Goal: Task Accomplishment & Management: Manage account settings

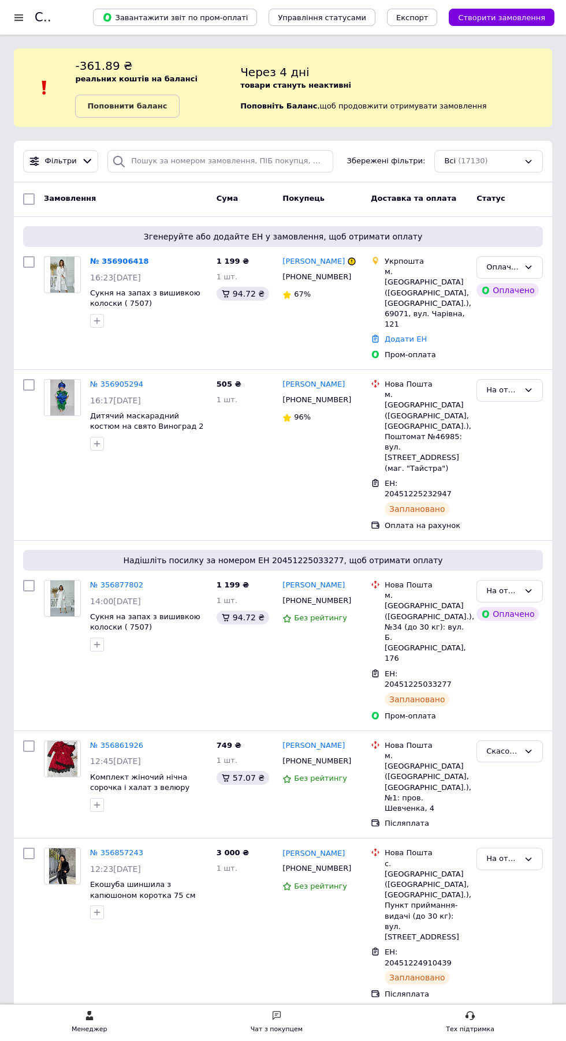
click at [92, 257] on link "№ 356906418" at bounding box center [119, 261] width 59 height 9
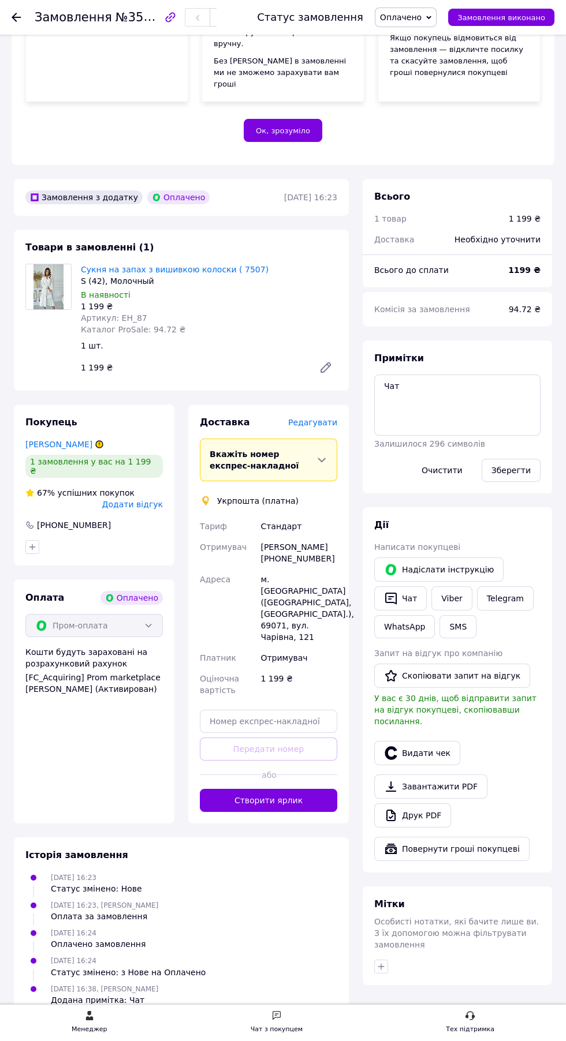
scroll to position [241, 0]
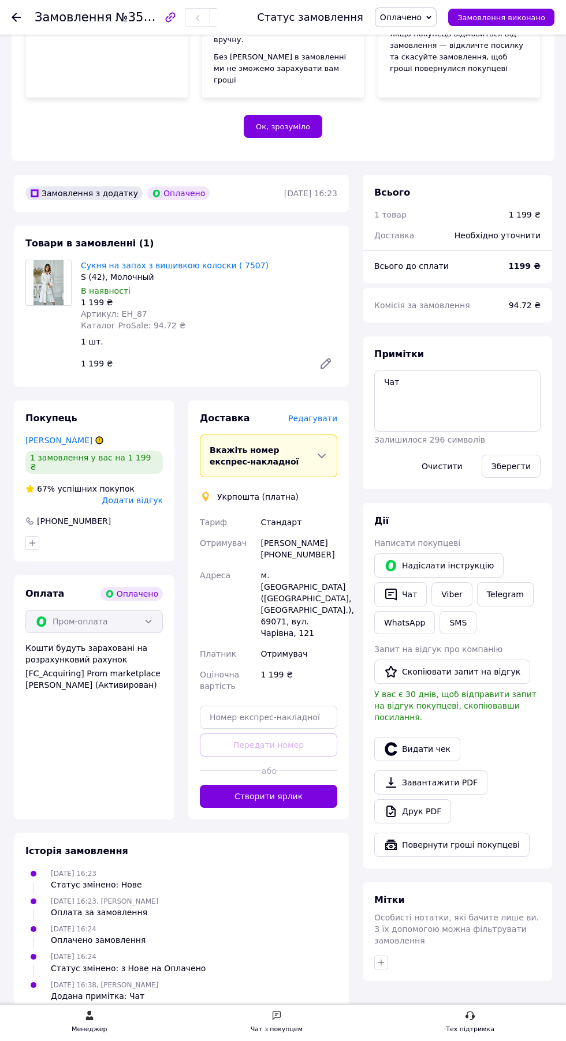
click at [324, 423] on span "Редагувати" at bounding box center [312, 418] width 49 height 9
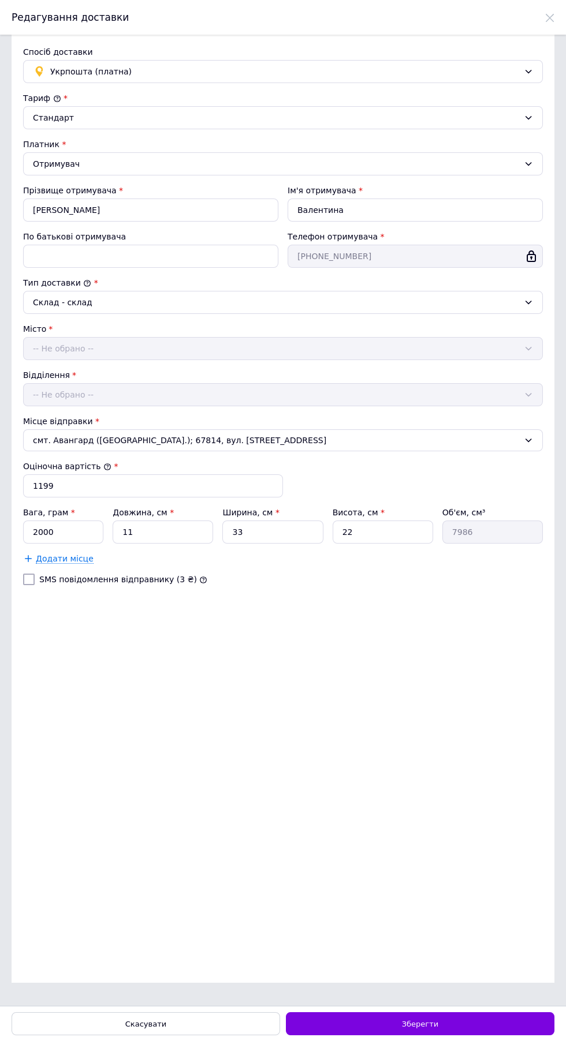
scroll to position [0, 0]
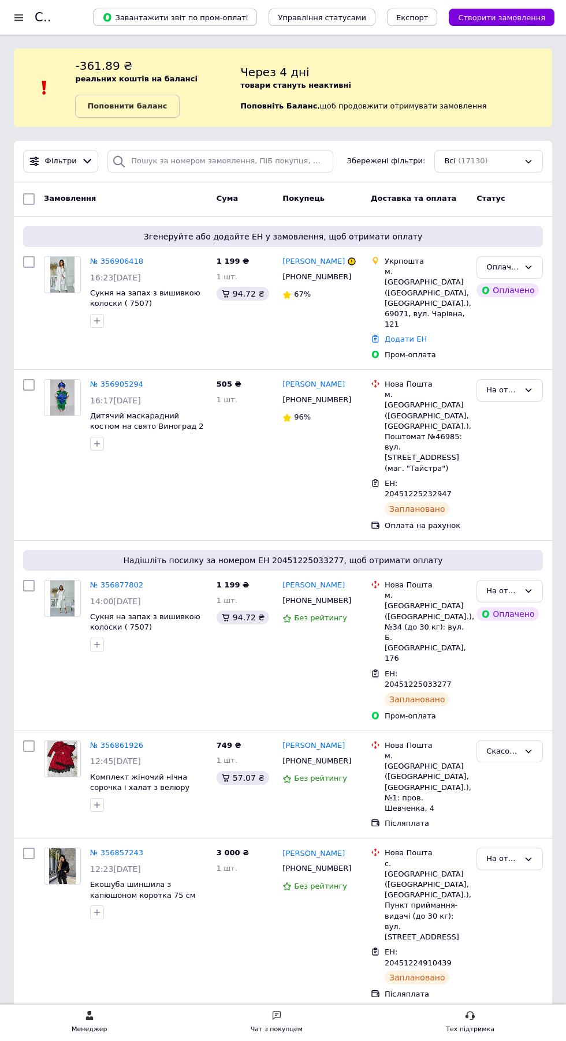
click at [95, 259] on link "№ 356906418" at bounding box center [116, 261] width 53 height 9
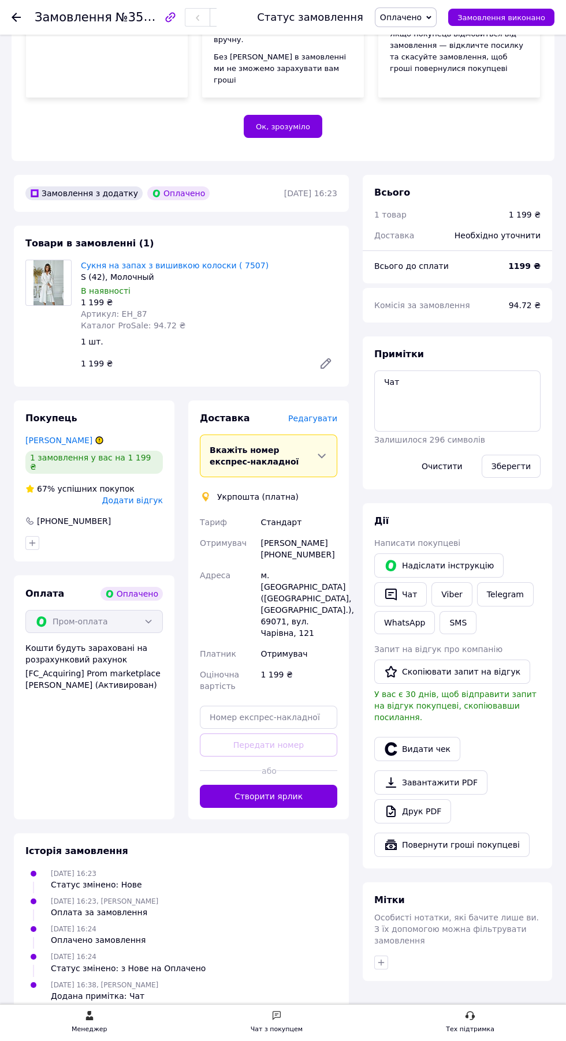
scroll to position [245, 0]
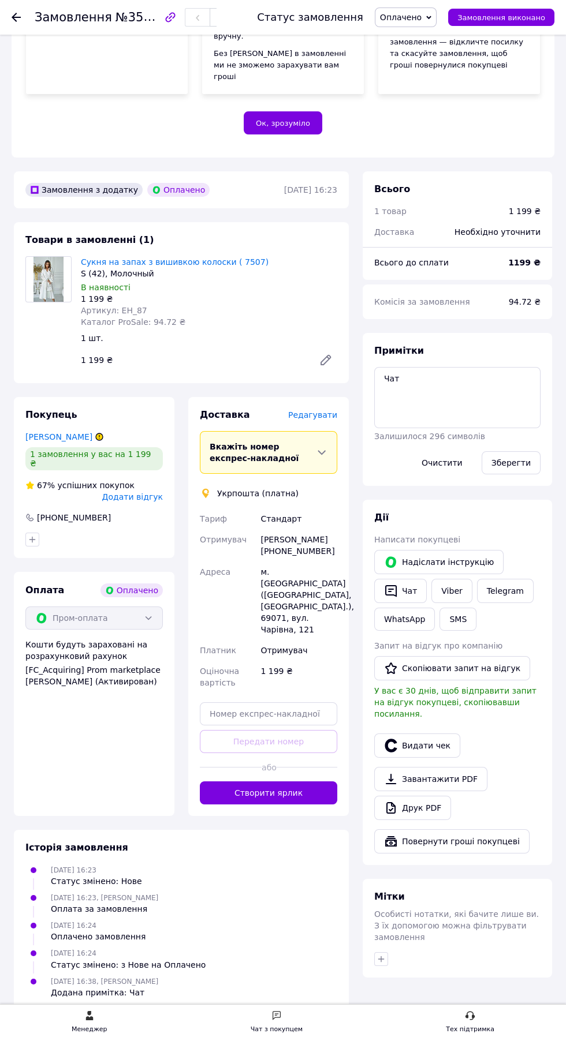
click at [316, 805] on button "Створити ярлик" at bounding box center [268, 793] width 137 height 23
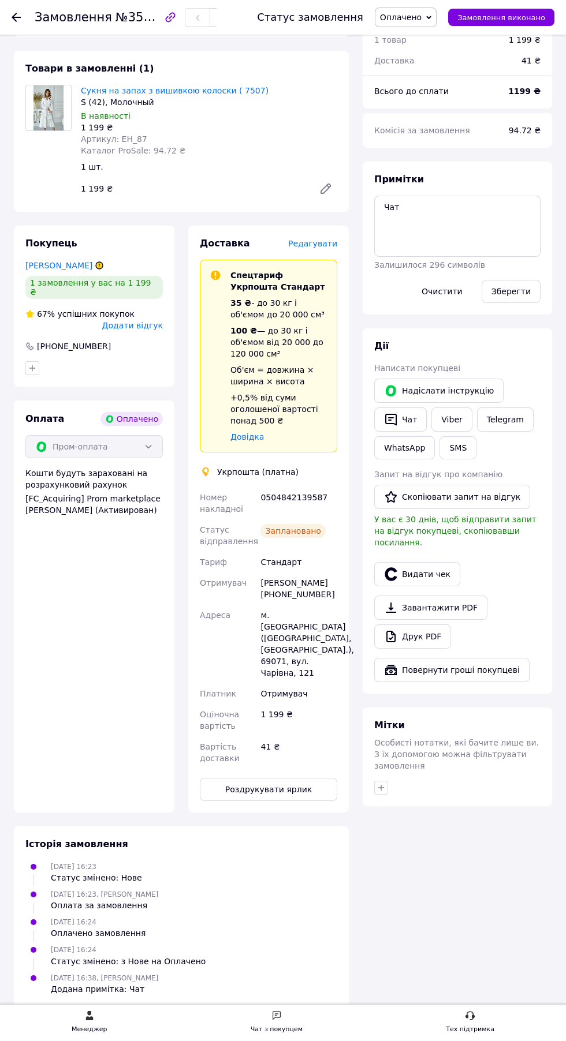
scroll to position [434, 0]
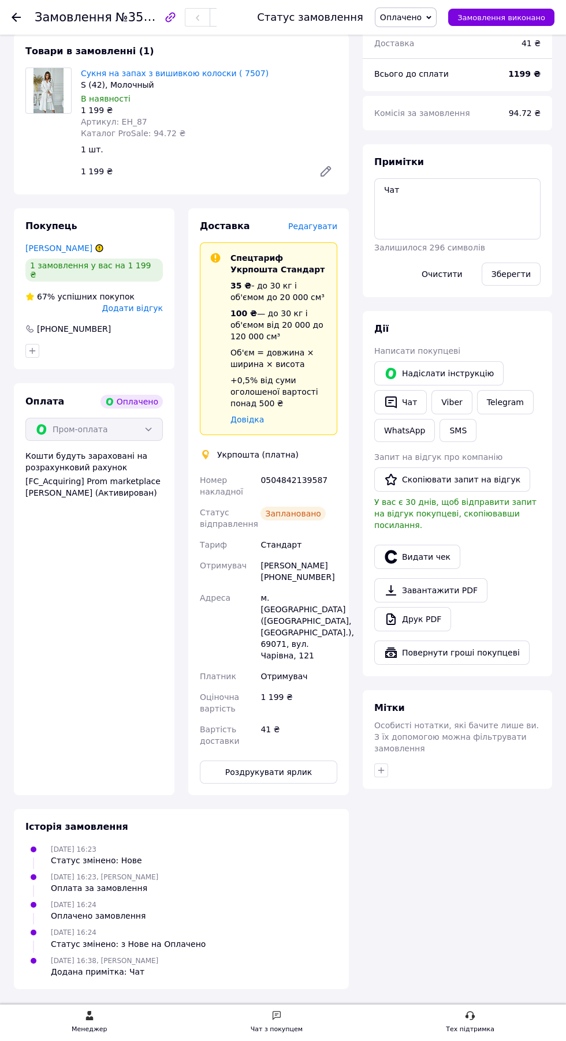
click at [16, 17] on use at bounding box center [16, 17] width 9 height 9
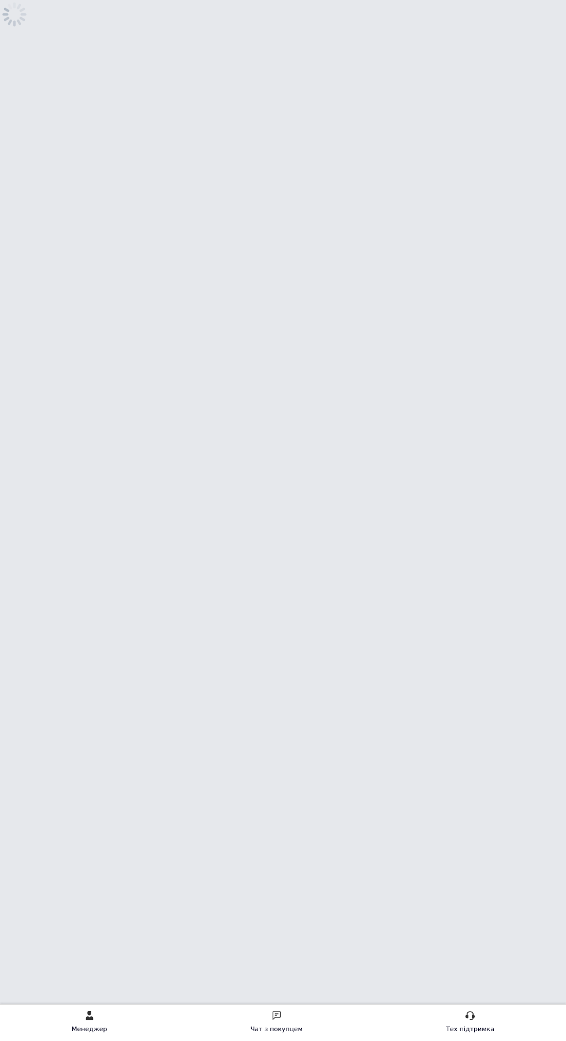
click at [11, 16] on icon at bounding box center [14, 14] width 29 height 29
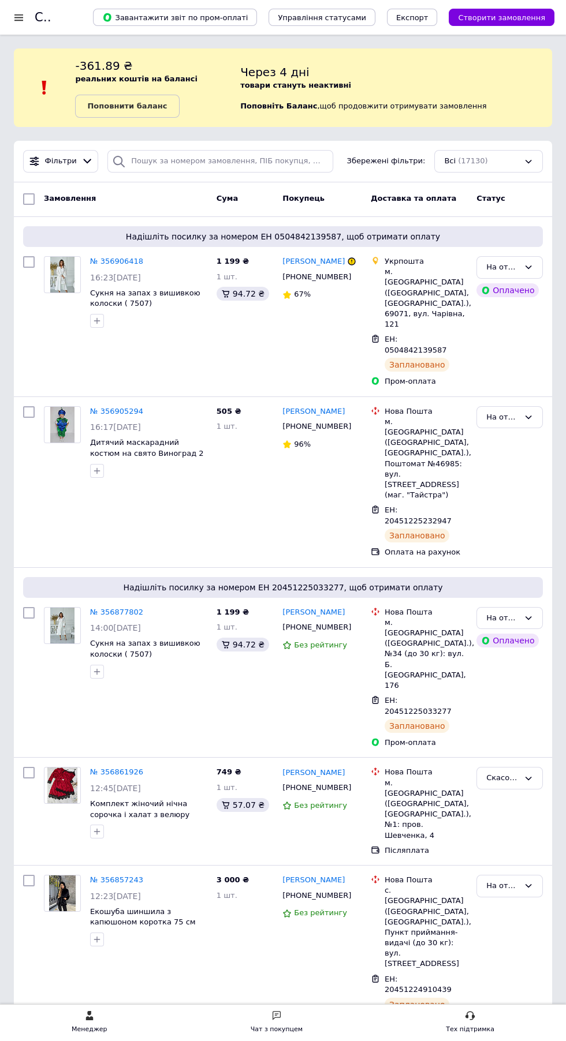
click at [469, 161] on span "(17130)" at bounding box center [473, 160] width 30 height 9
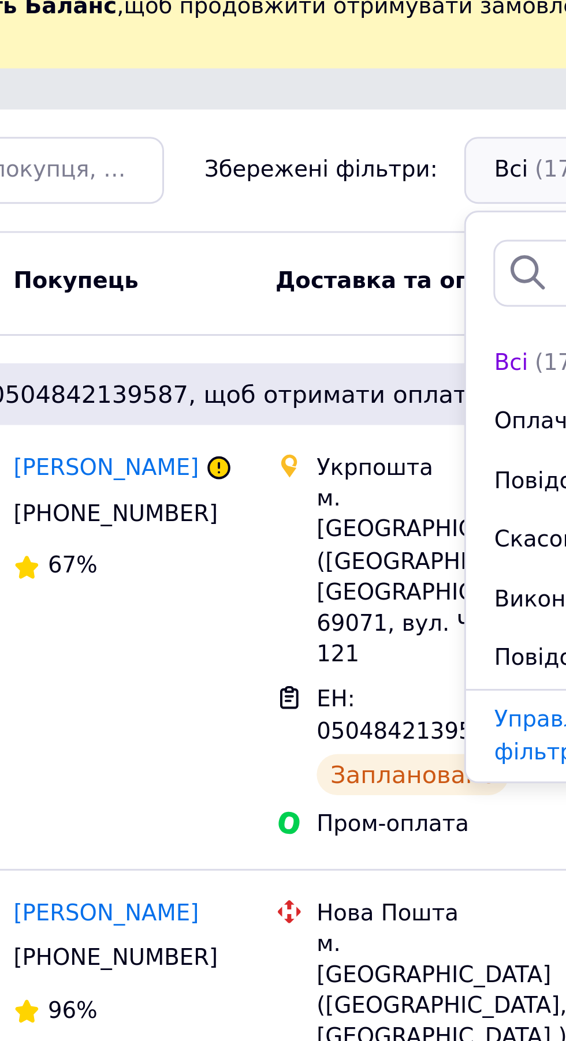
click at [445, 249] on span "Оплачені" at bounding box center [462, 246] width 36 height 11
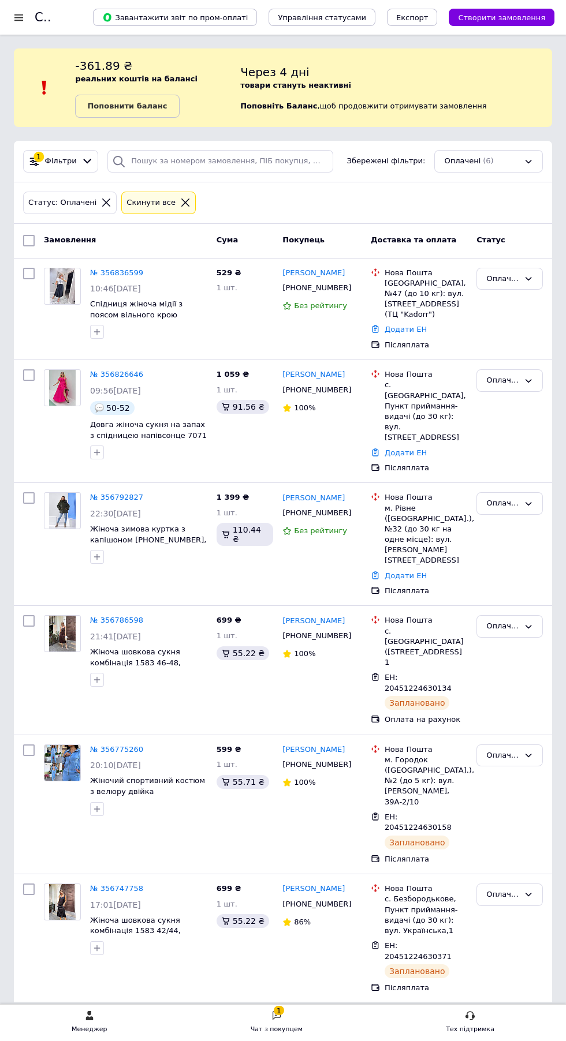
click at [118, 493] on link "№ 356792827" at bounding box center [116, 497] width 53 height 9
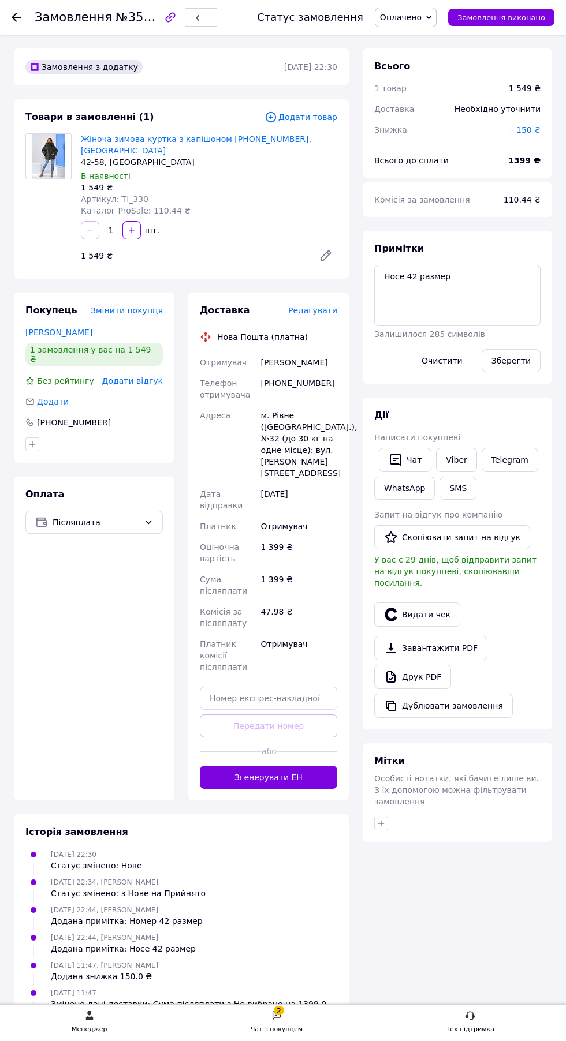
click at [259, 771] on button "Згенерувати ЕН" at bounding box center [268, 777] width 137 height 23
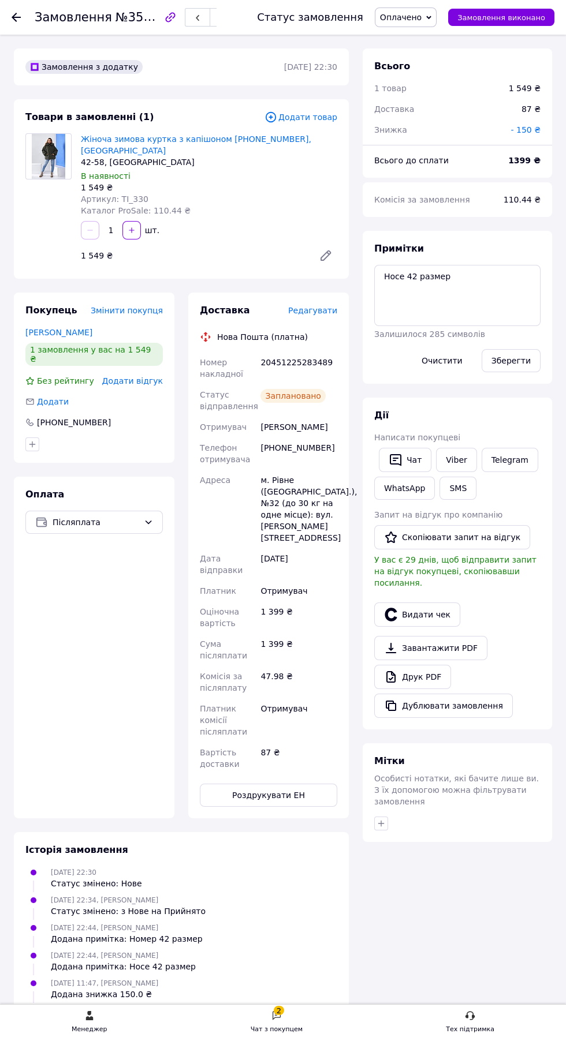
click at [16, 14] on icon at bounding box center [16, 17] width 9 height 9
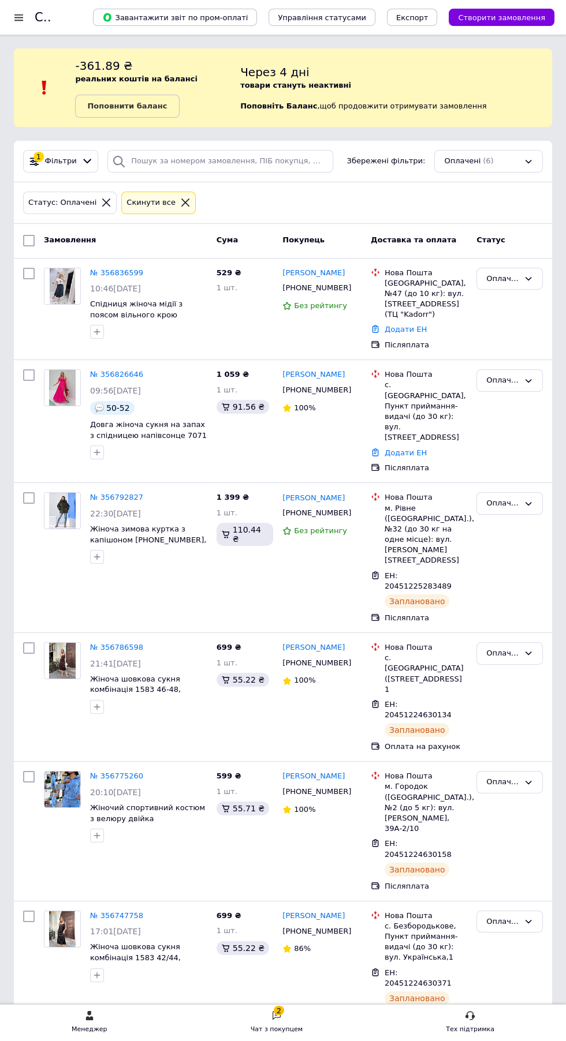
click at [111, 370] on link "№ 356826646" at bounding box center [116, 374] width 53 height 9
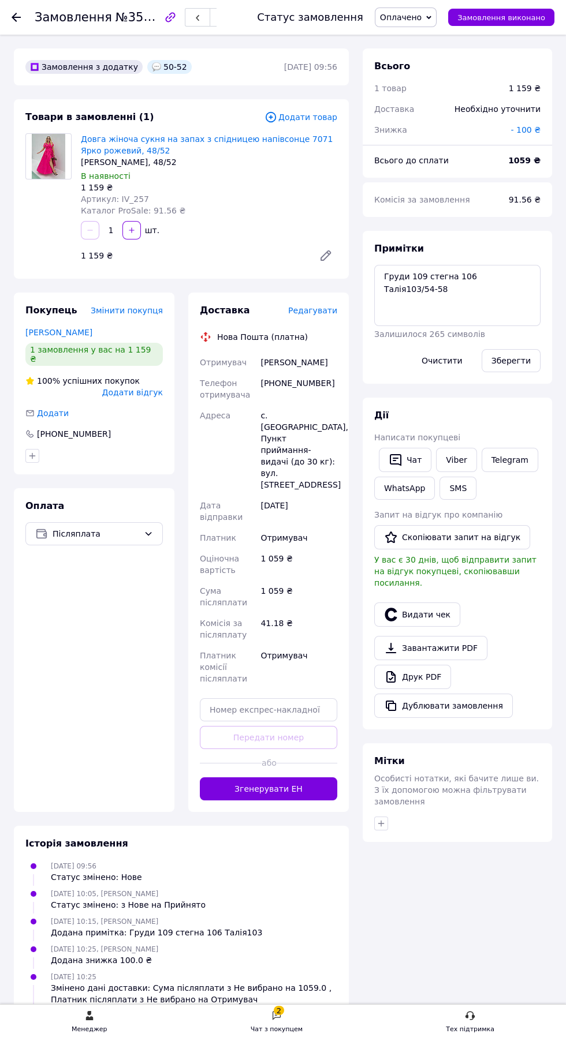
click at [289, 778] on button "Згенерувати ЕН" at bounding box center [268, 789] width 137 height 23
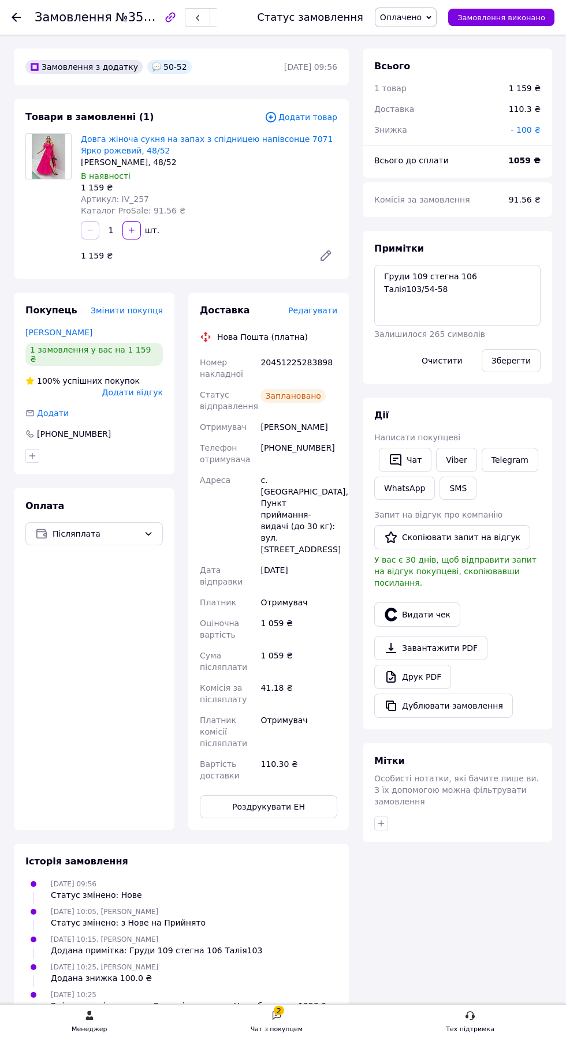
click at [16, 17] on use at bounding box center [16, 17] width 9 height 9
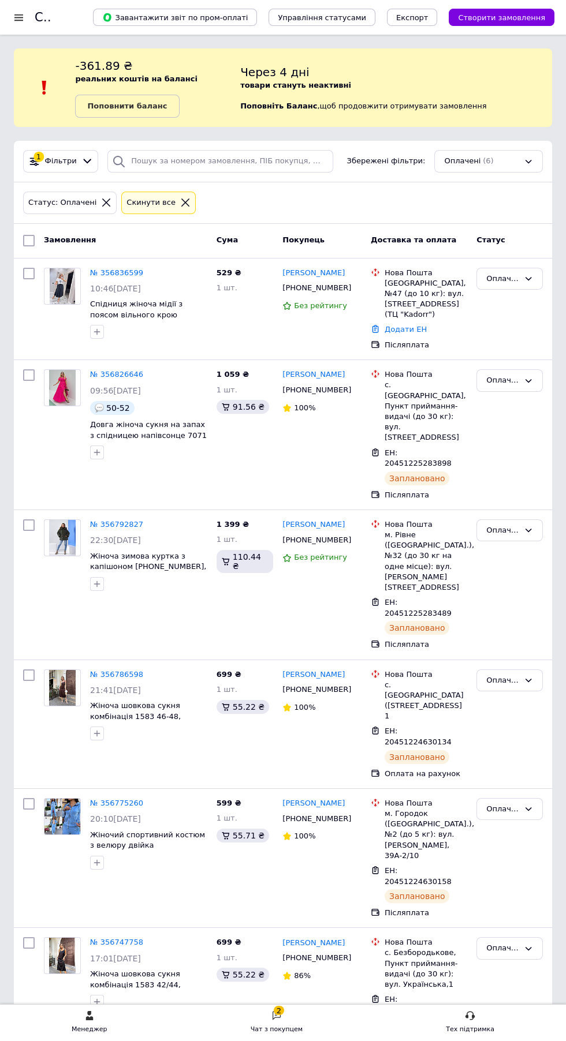
click at [104, 272] on link "№ 356836599" at bounding box center [116, 272] width 53 height 9
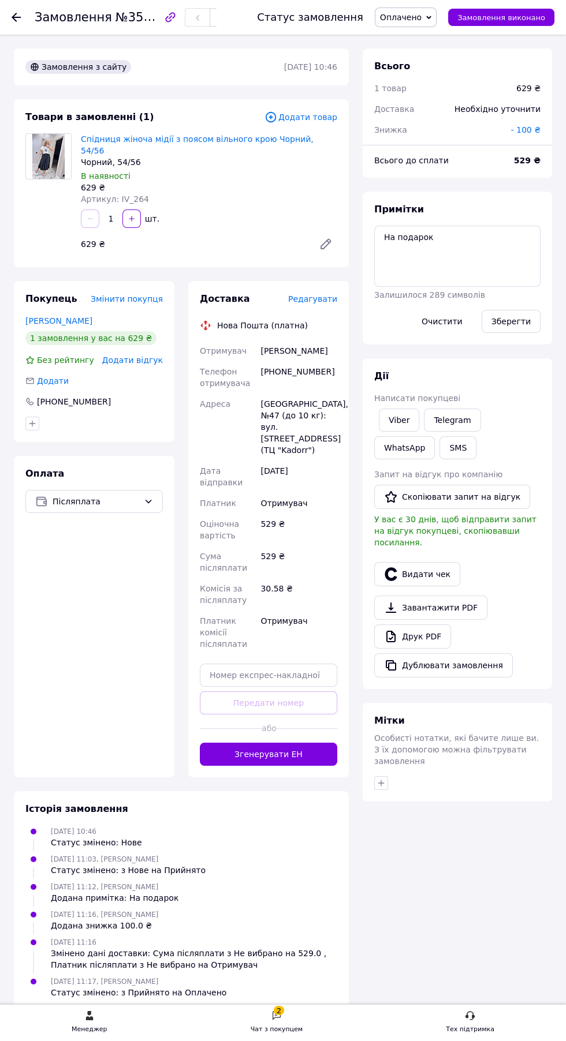
click at [270, 743] on button "Згенерувати ЕН" at bounding box center [268, 754] width 137 height 23
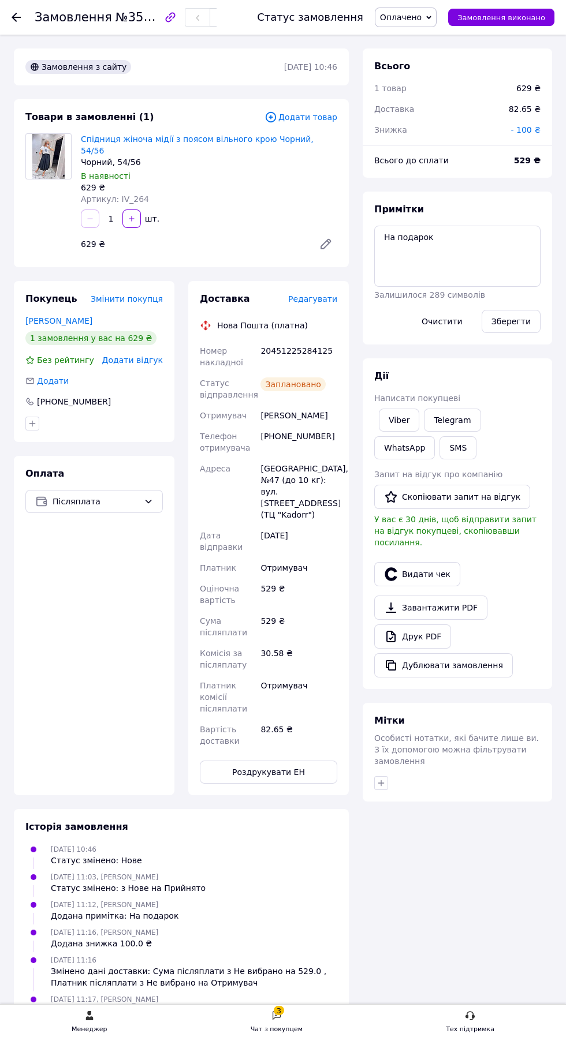
click at [42, 17] on span "Замовлення" at bounding box center [73, 17] width 77 height 14
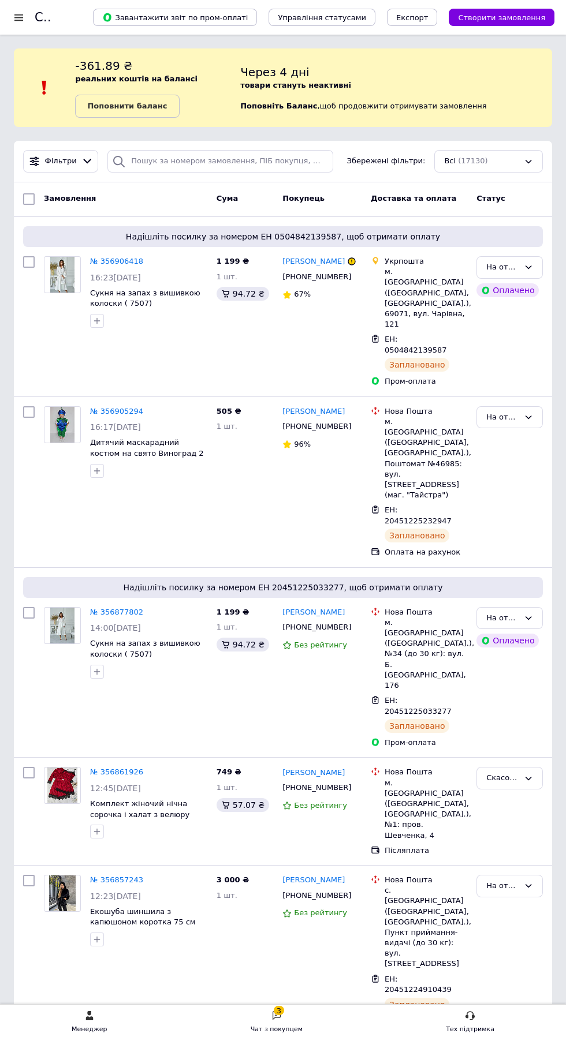
click at [477, 161] on div "Всі (17130)" at bounding box center [488, 161] width 109 height 23
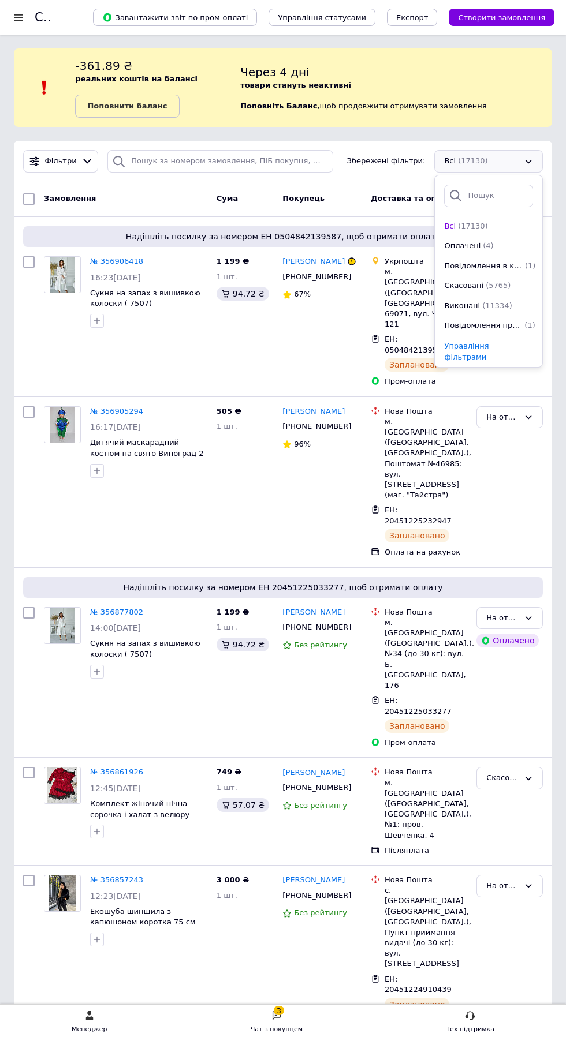
click at [475, 266] on span "Повідомлення в компанію" at bounding box center [483, 266] width 79 height 11
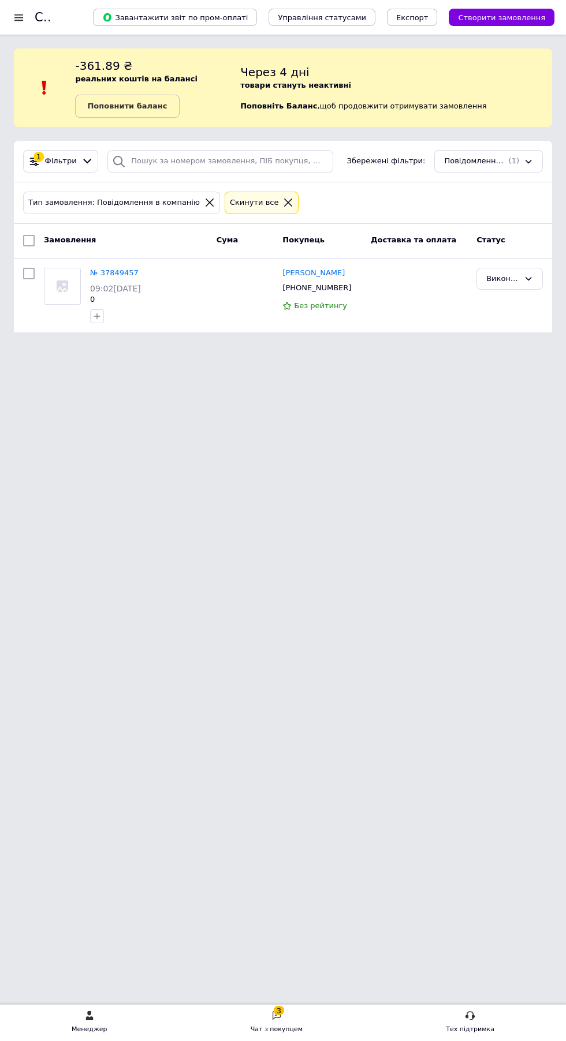
click at [497, 165] on div "Повідомлення в компанію (1)" at bounding box center [488, 161] width 109 height 23
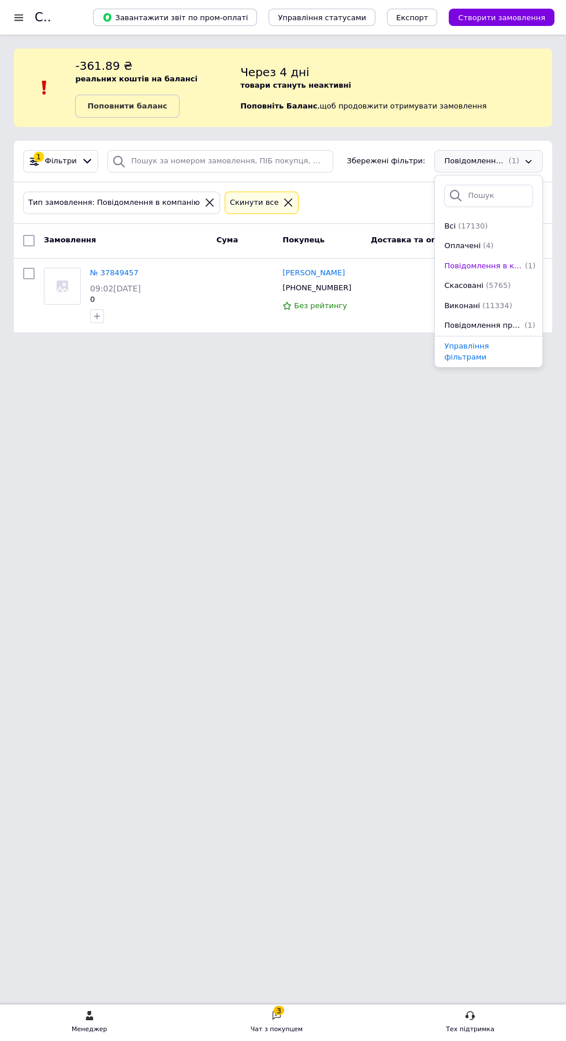
click at [483, 246] on span "(4)" at bounding box center [488, 245] width 10 height 9
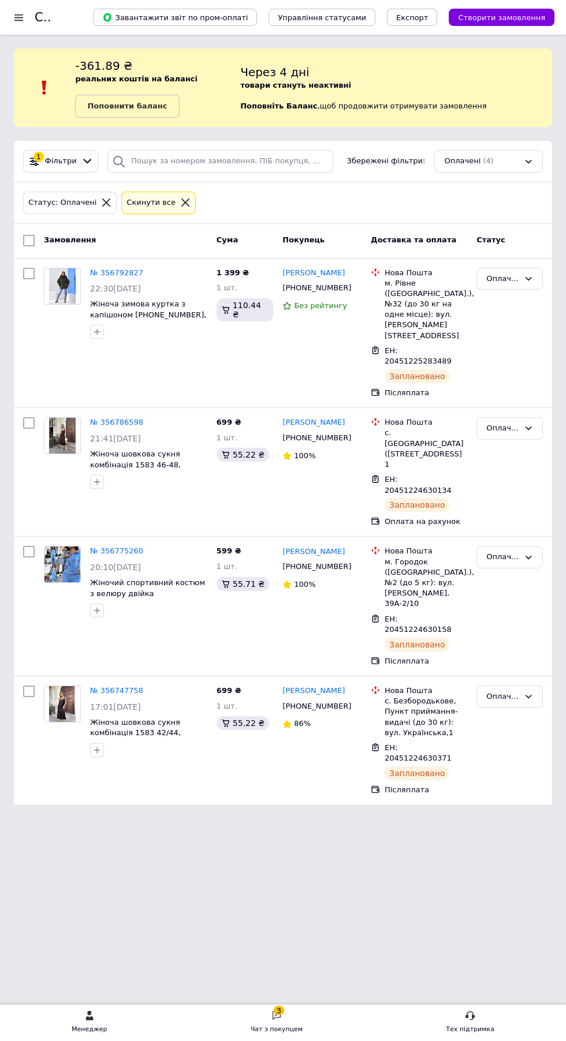
click at [121, 271] on link "№ 356792827" at bounding box center [116, 272] width 53 height 9
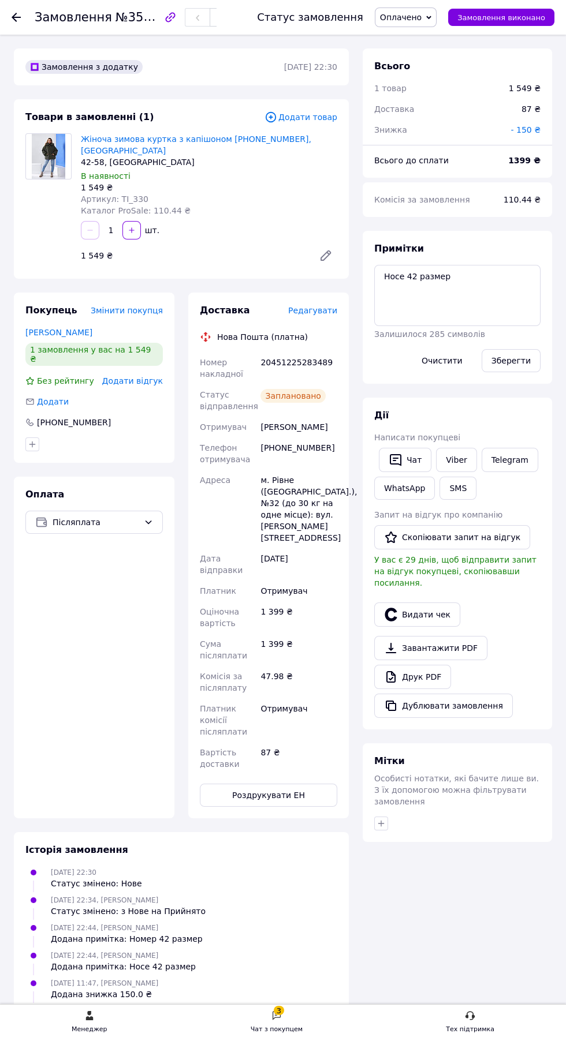
click at [327, 306] on span "Редагувати" at bounding box center [312, 310] width 49 height 9
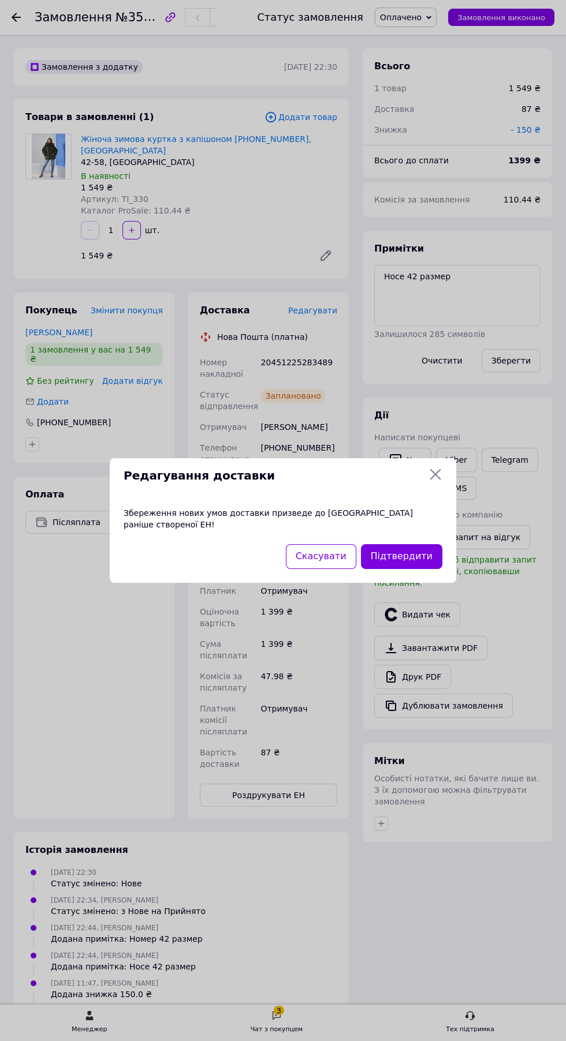
click at [418, 555] on button "Підтвердити" at bounding box center [401, 556] width 81 height 25
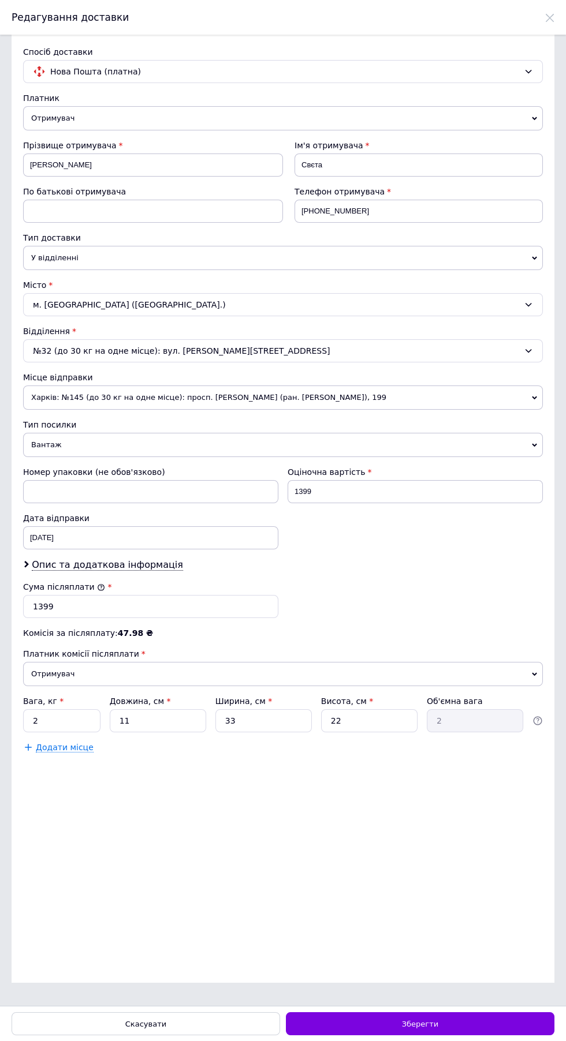
click at [202, 410] on span "Харків: №145 (до 30 кг на одне місце): просп. [PERSON_NAME] (ран. [PERSON_NAME]…" at bounding box center [283, 398] width 520 height 24
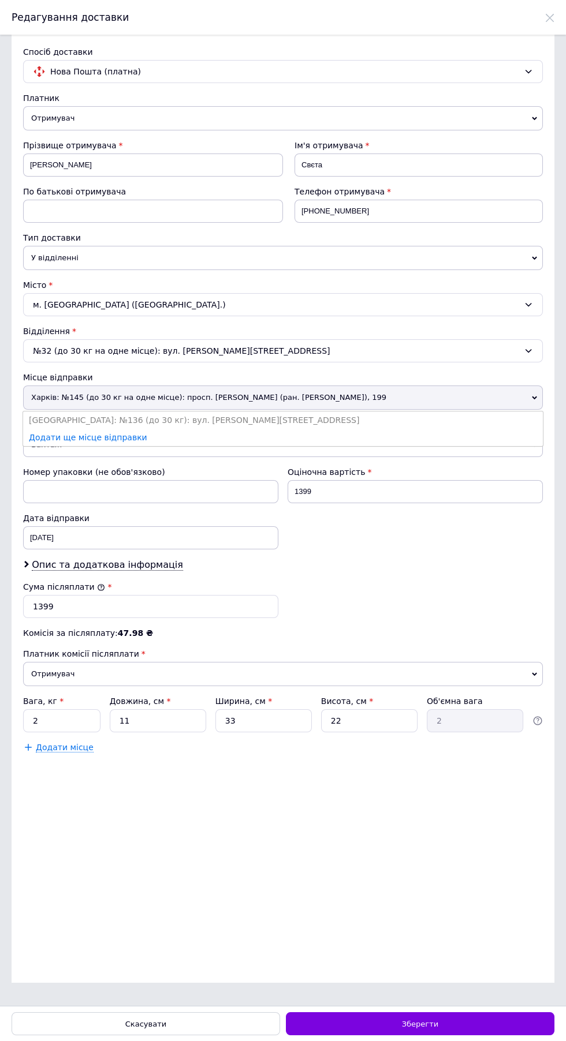
click at [159, 429] on li "[GEOGRAPHIC_DATA]: №136 (до 30 кг): вул. [PERSON_NAME][STREET_ADDRESS]" at bounding box center [283, 420] width 520 height 17
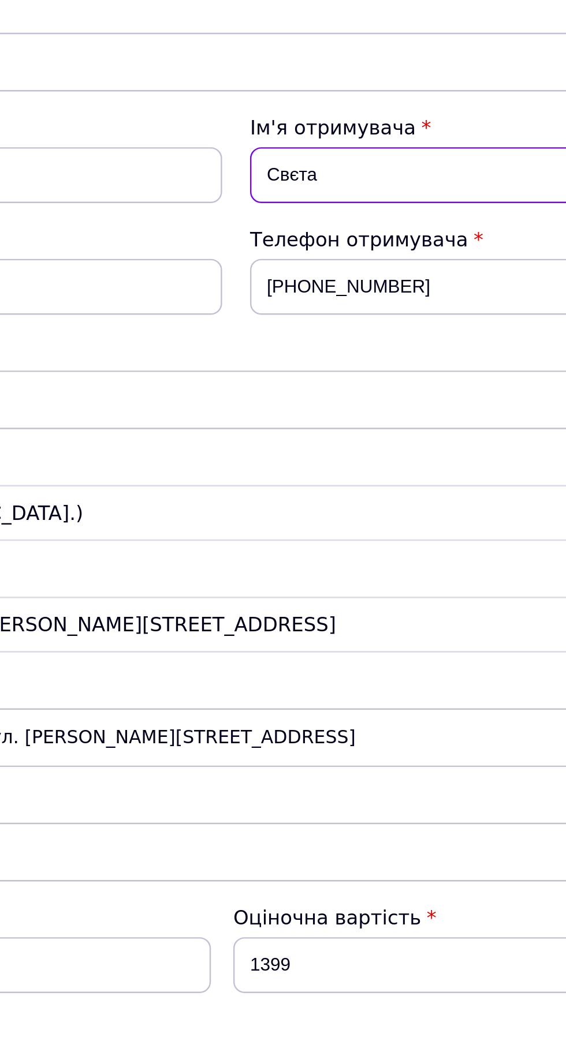
click at [338, 165] on input "Свєта" at bounding box center [418, 165] width 248 height 23
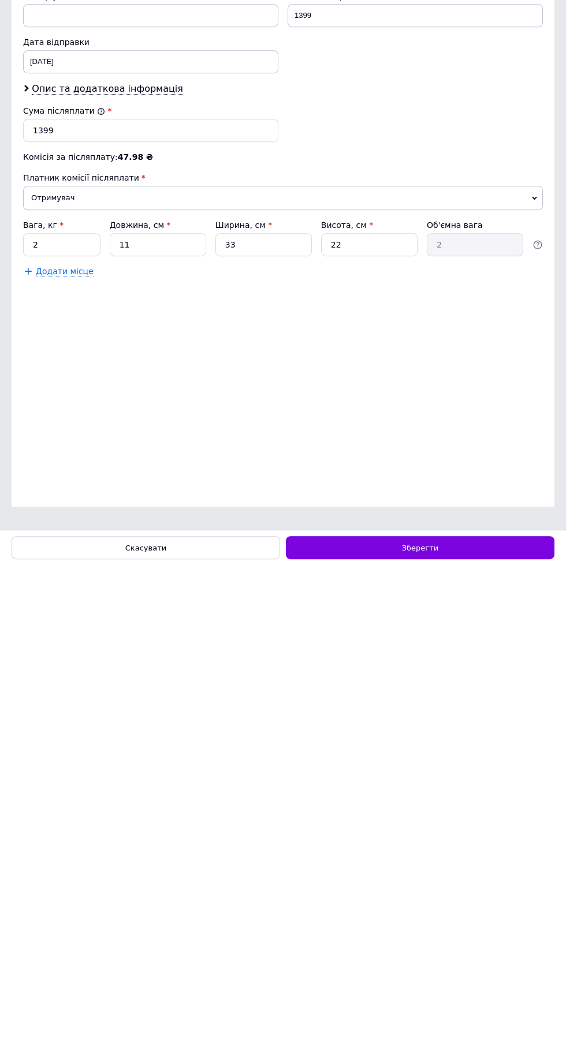
type input "Світлана"
click at [415, 1024] on span "Зберегти" at bounding box center [420, 1024] width 36 height 9
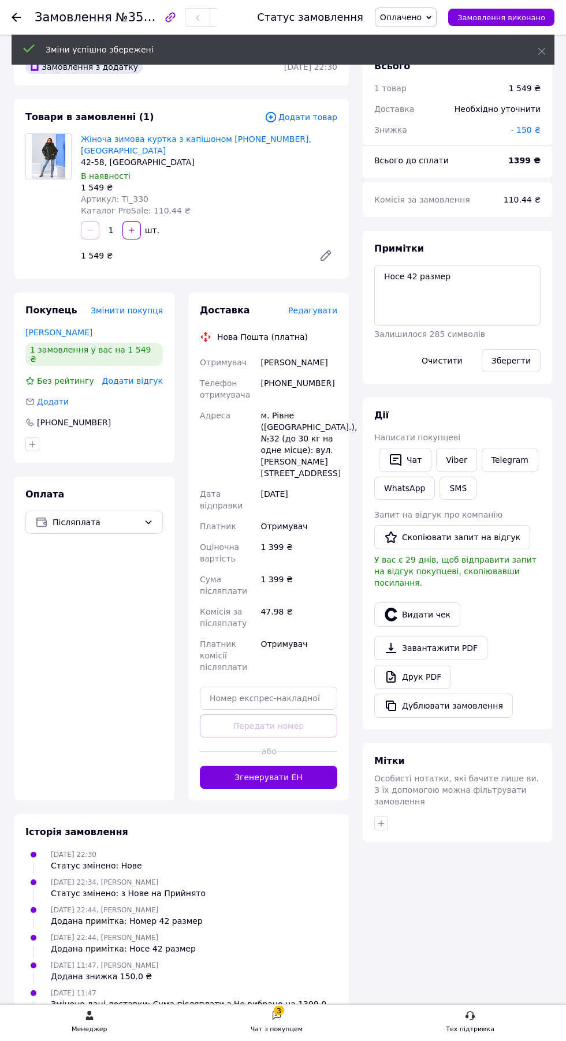
click at [303, 769] on button "Згенерувати ЕН" at bounding box center [268, 777] width 137 height 23
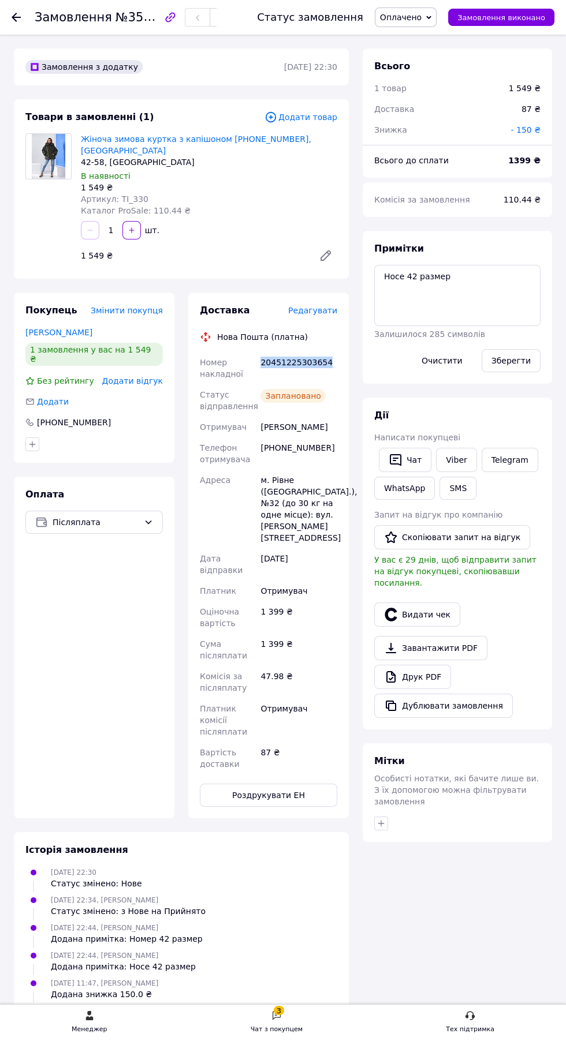
copy div "20451225303654"
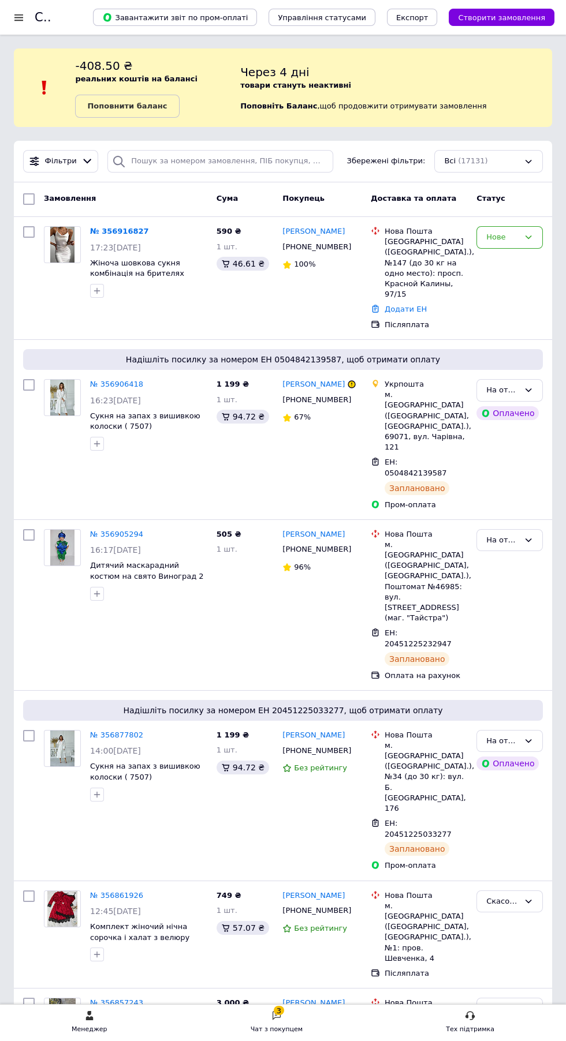
click at [476, 161] on div "Всі (17131)" at bounding box center [488, 161] width 109 height 23
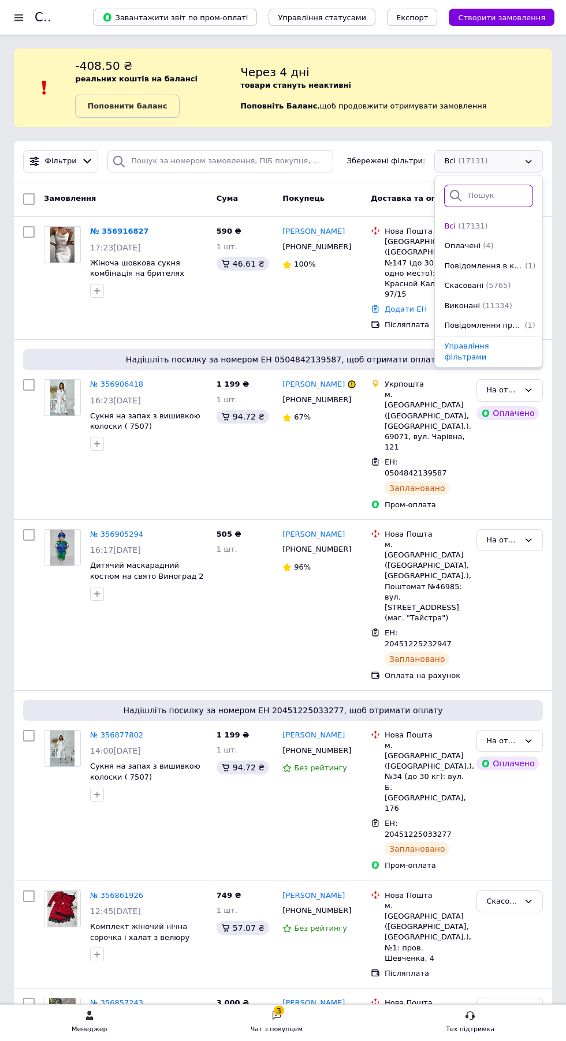
click at [479, 197] on input "search" at bounding box center [488, 196] width 89 height 23
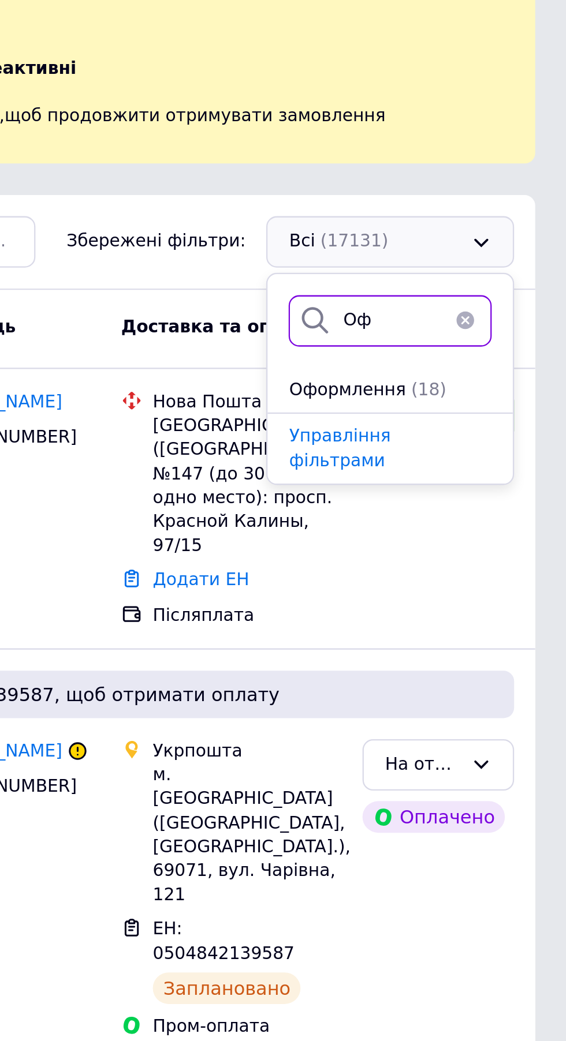
type input "Офо"
click at [505, 226] on span "(18)" at bounding box center [506, 226] width 16 height 9
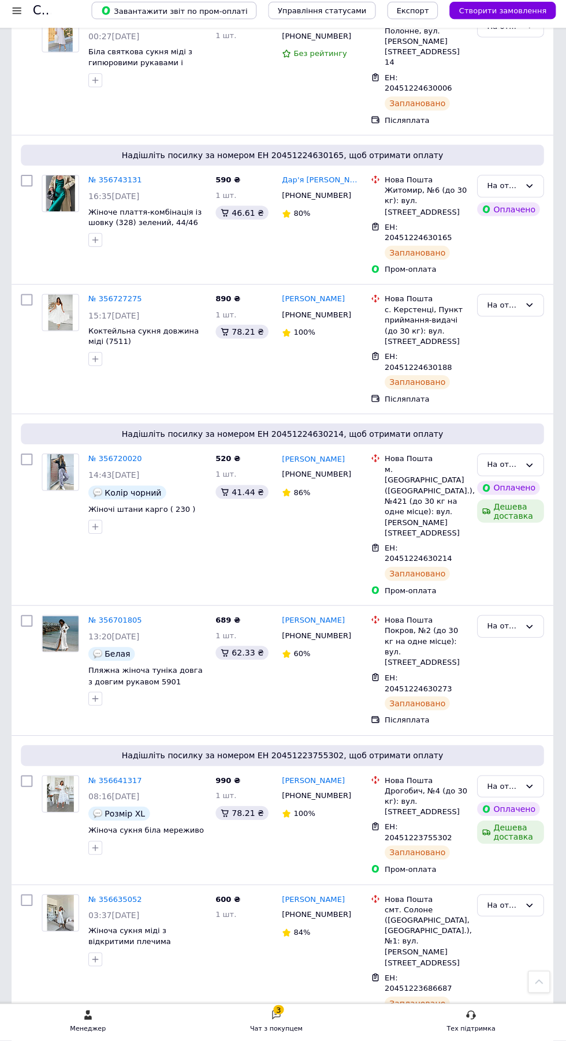
scroll to position [1600, 0]
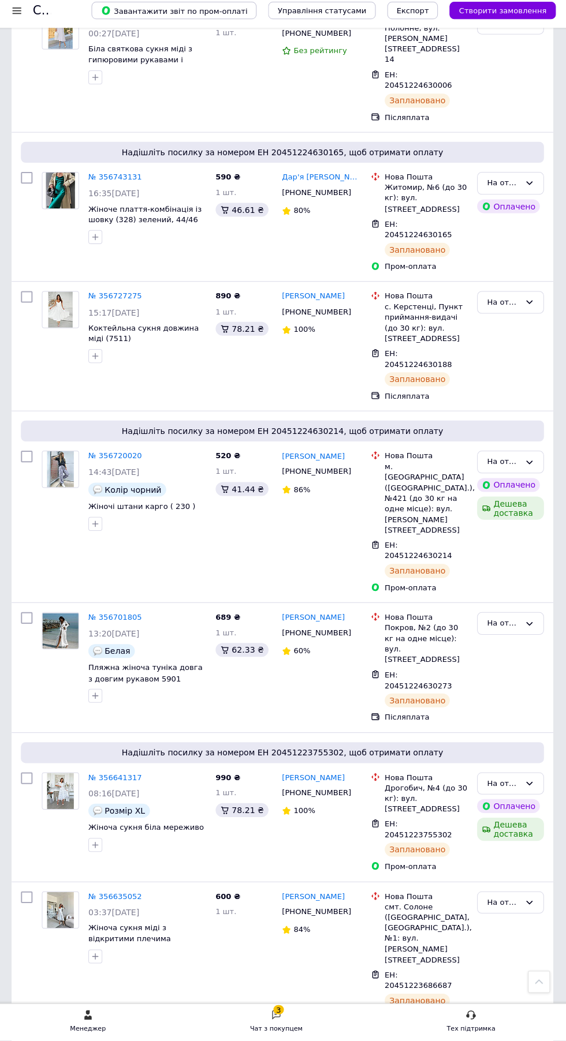
click at [114, 784] on link "№ 356641317" at bounding box center [116, 779] width 53 height 9
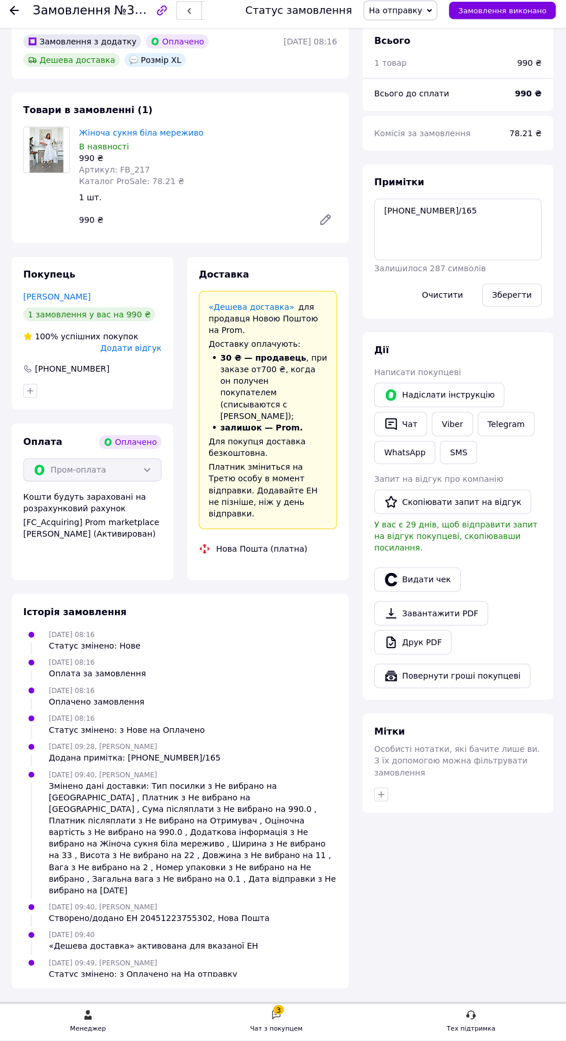
scroll to position [62, 0]
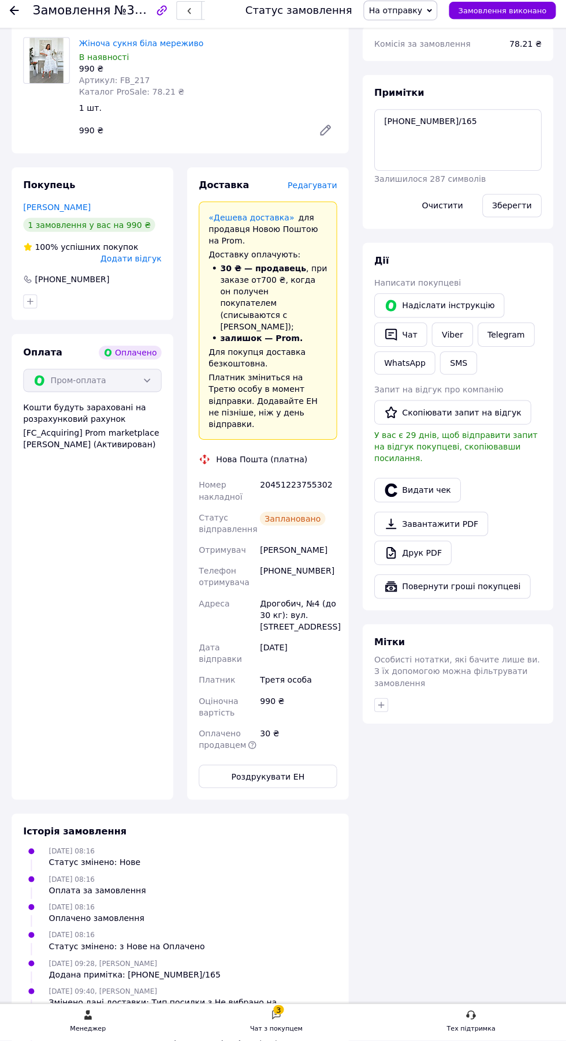
click at [318, 196] on span "Редагувати" at bounding box center [312, 190] width 49 height 9
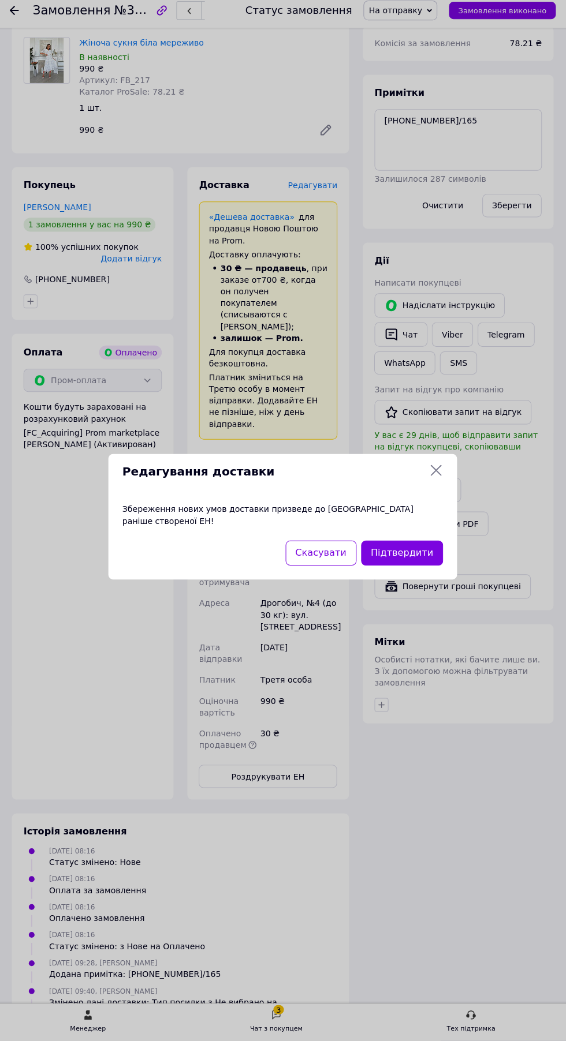
click at [406, 569] on button "Підтвердити" at bounding box center [401, 556] width 81 height 25
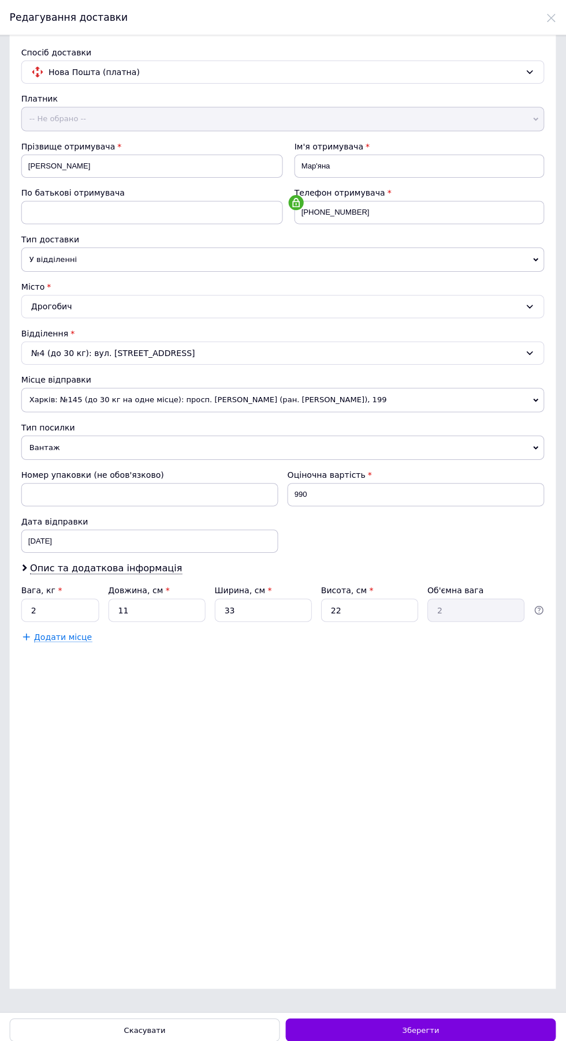
click at [239, 398] on span "Харків: №145 (до 30 кг на одне місце): просп. [PERSON_NAME] (ран. [PERSON_NAME]…" at bounding box center [283, 398] width 520 height 24
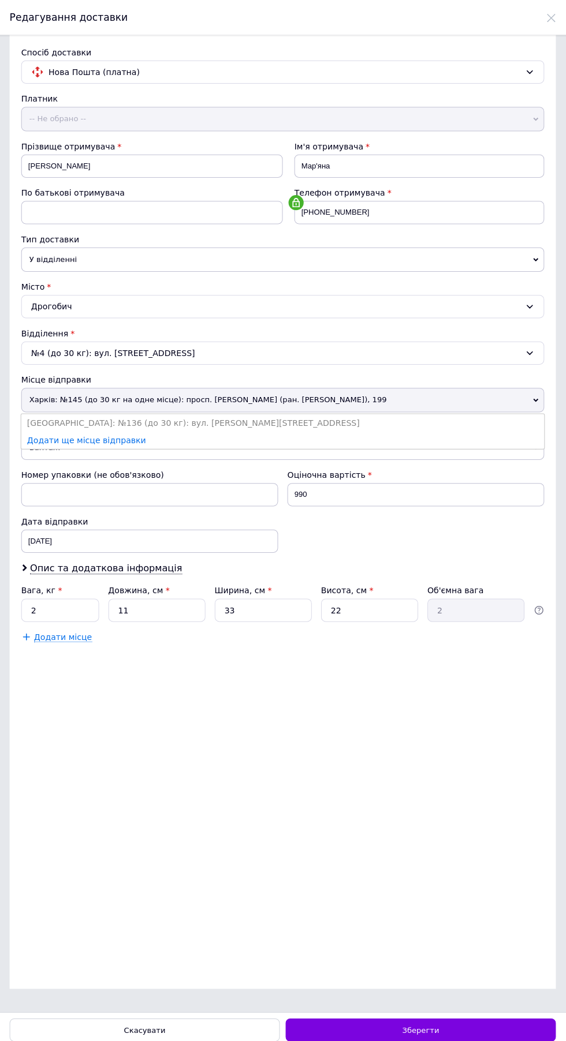
click at [176, 434] on li "Додати ще місце відправки" at bounding box center [283, 437] width 520 height 17
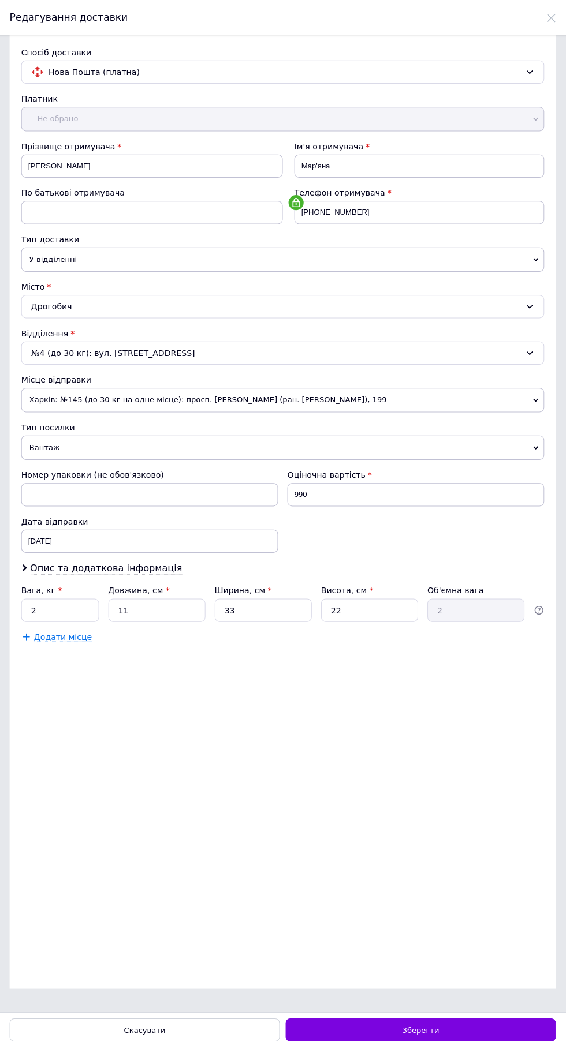
click at [220, 394] on span "Харків: №145 (до 30 кг на одне місце): просп. [PERSON_NAME] (ран. [PERSON_NAME]…" at bounding box center [283, 398] width 520 height 24
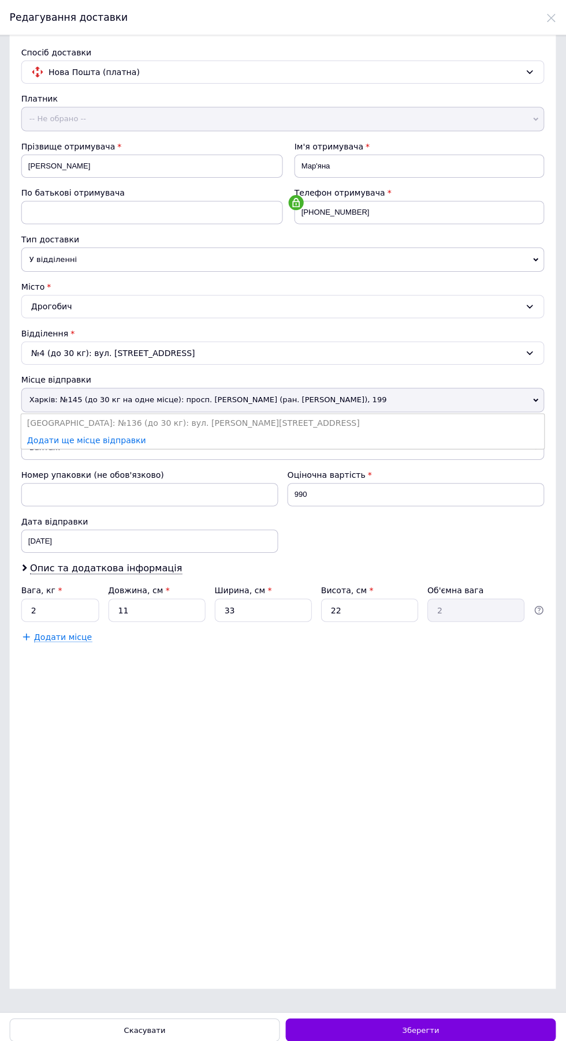
click at [128, 420] on li "[GEOGRAPHIC_DATA]: №136 (до 30 кг): вул. [PERSON_NAME][STREET_ADDRESS]" at bounding box center [283, 420] width 520 height 17
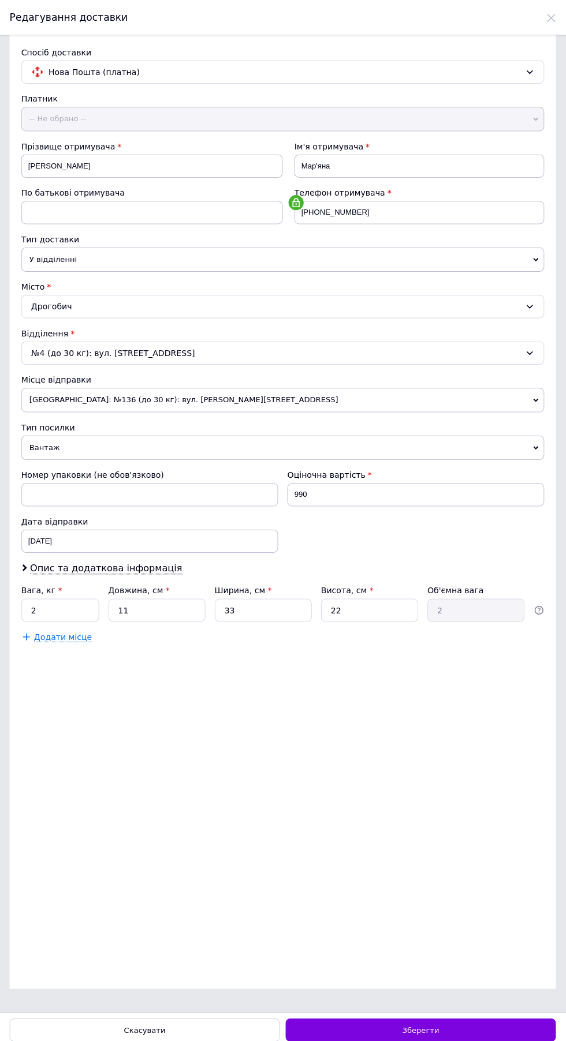
click at [196, 398] on span "[GEOGRAPHIC_DATA]: №136 (до 30 кг): вул. [PERSON_NAME][STREET_ADDRESS]" at bounding box center [283, 398] width 520 height 24
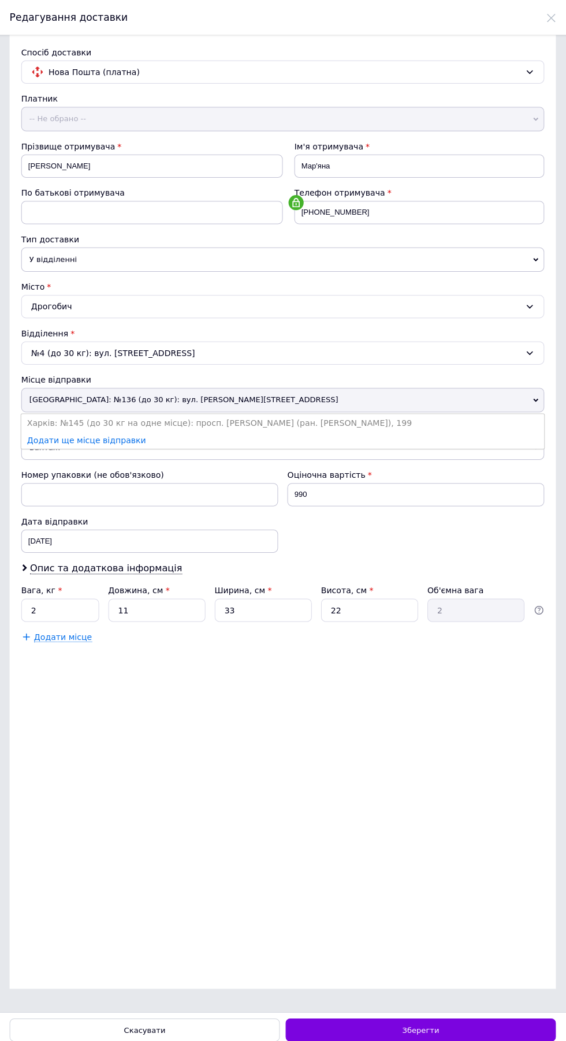
click at [156, 438] on li "Додати ще місце відправки" at bounding box center [283, 437] width 520 height 17
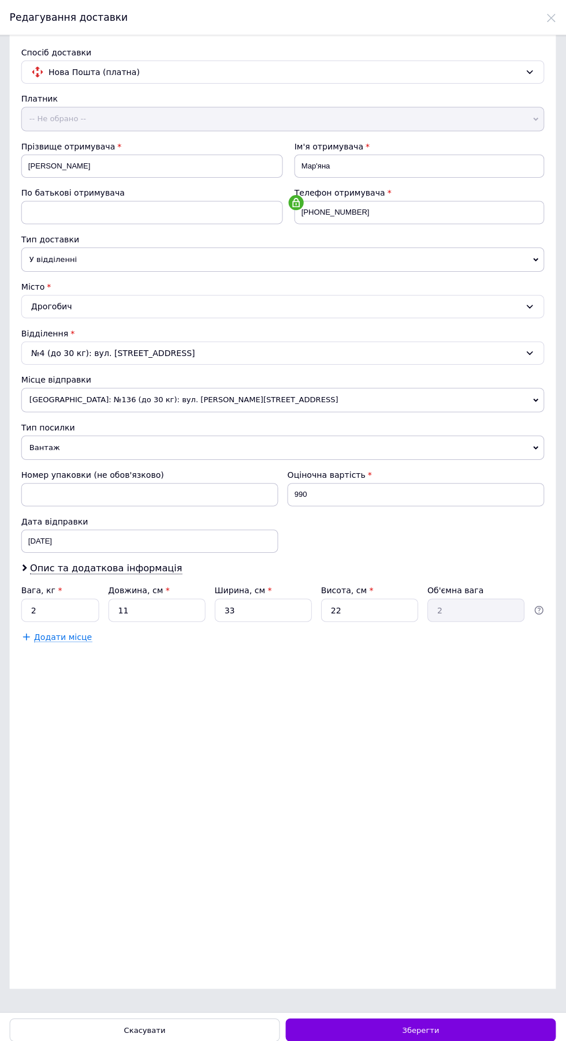
click at [212, 398] on span "[GEOGRAPHIC_DATA]: №136 (до 30 кг): вул. [PERSON_NAME][STREET_ADDRESS]" at bounding box center [283, 398] width 520 height 24
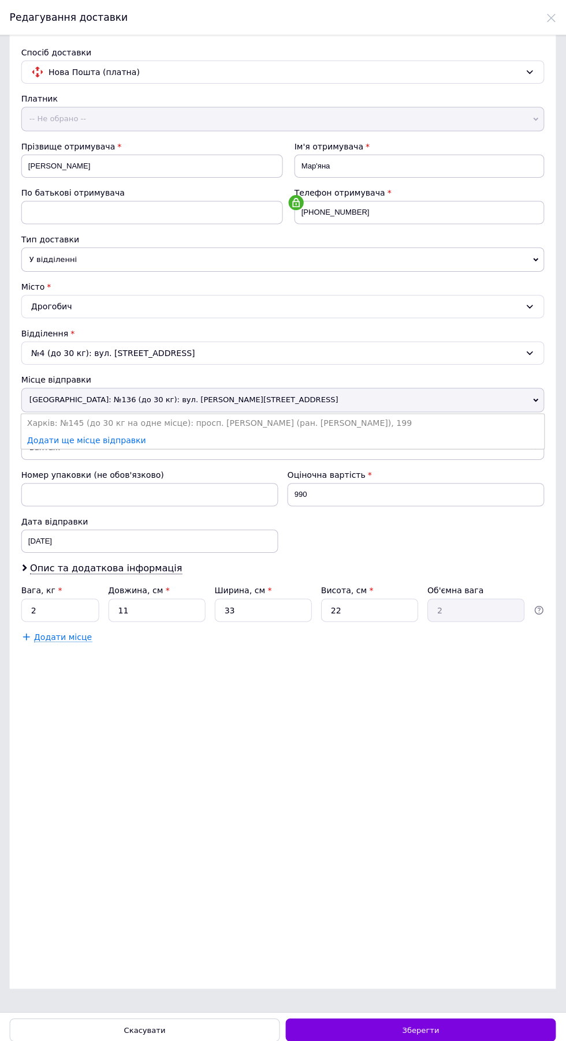
click at [133, 425] on li "Харків: №145 (до 30 кг на одне місце): просп. [PERSON_NAME] (ран. [PERSON_NAME]…" at bounding box center [283, 420] width 520 height 17
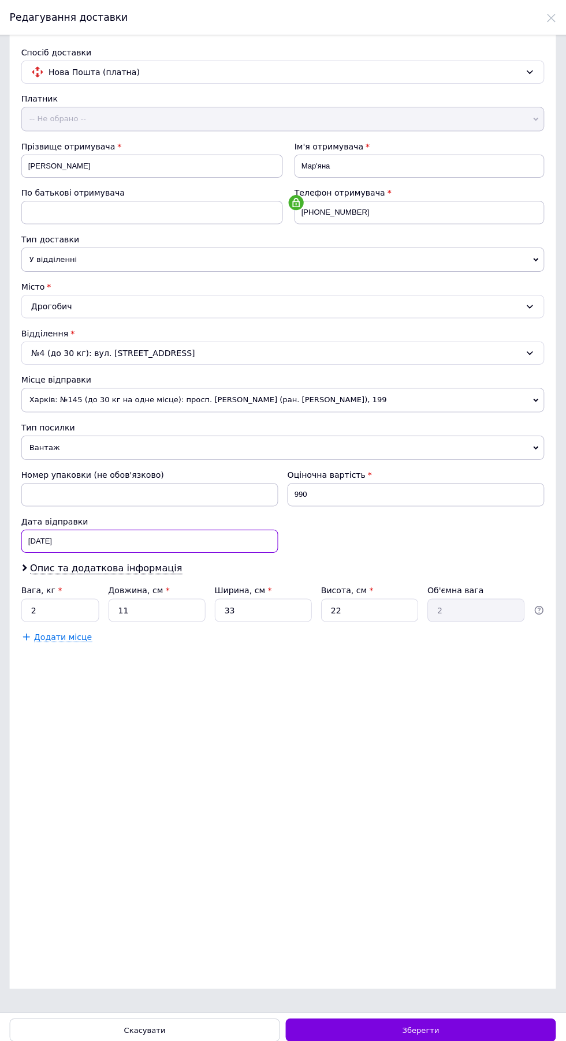
click at [143, 538] on div "11.08.2025 < 2025 > < Август > Пн Вт Ср Чт Пт Сб Вс 28 29 30 31 1 2 3 4 5 6 7 8…" at bounding box center [150, 538] width 255 height 23
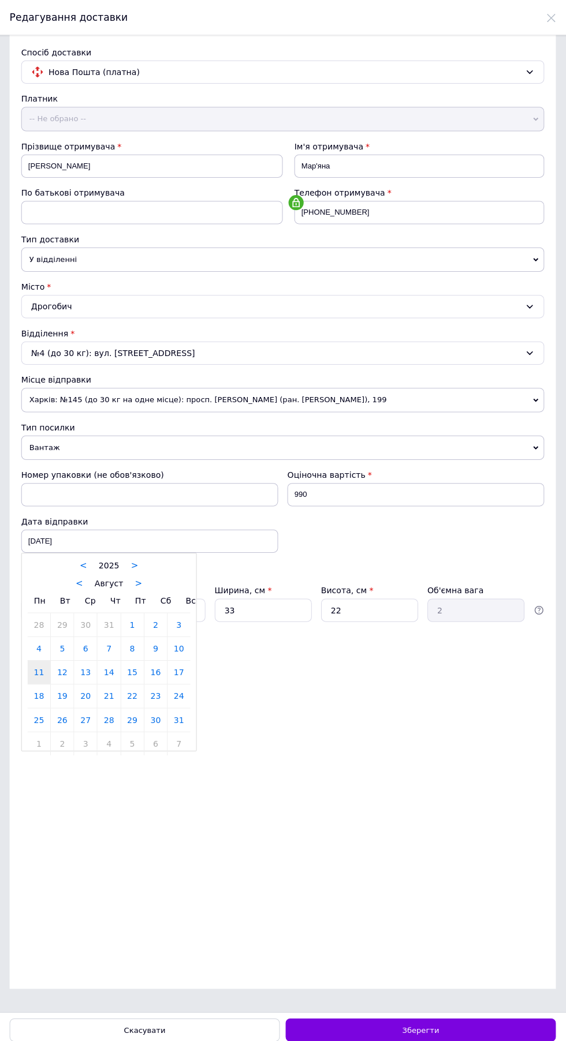
click at [87, 668] on link "13" at bounding box center [87, 668] width 23 height 23
type input "13.08.2025"
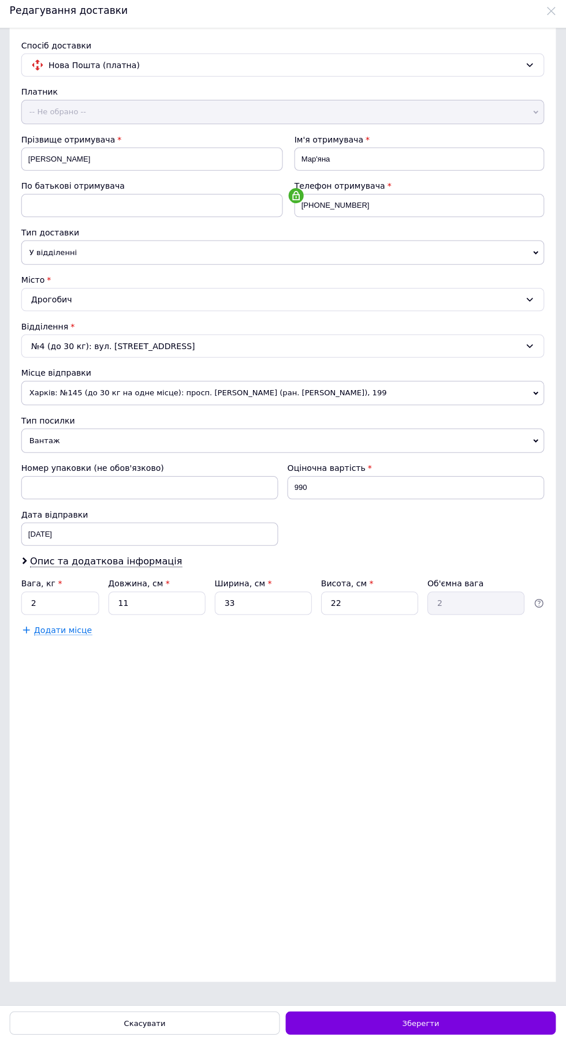
click at [424, 1029] on span "Зберегти" at bounding box center [420, 1024] width 36 height 9
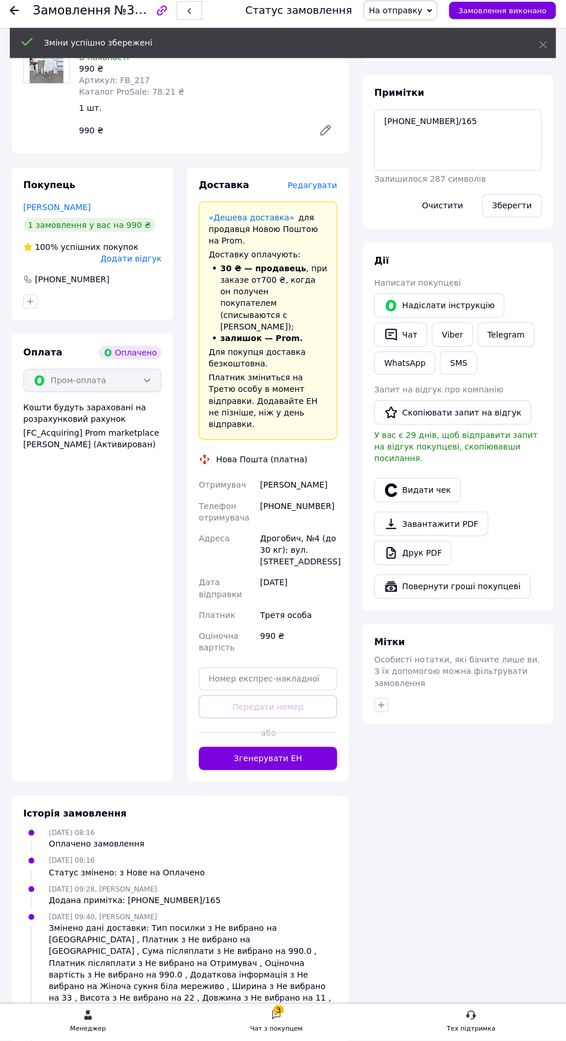
scroll to position [118, 0]
